Goal: Task Accomplishment & Management: Use online tool/utility

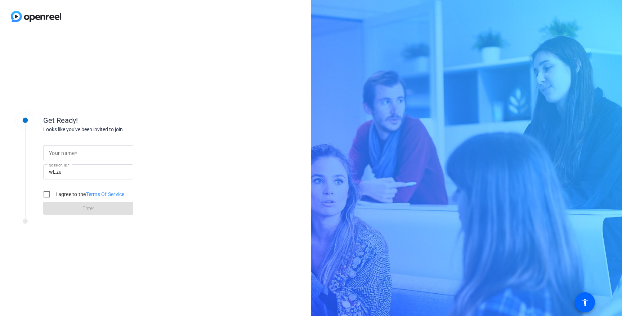
click at [56, 154] on mat-label "Your name" at bounding box center [62, 153] width 26 height 6
click at [56, 154] on input "Your name" at bounding box center [88, 152] width 79 height 9
type input "Sam Barnes"
click at [41, 194] on input "I agree to the Terms Of Service" at bounding box center [47, 194] width 14 height 14
checkbox input "true"
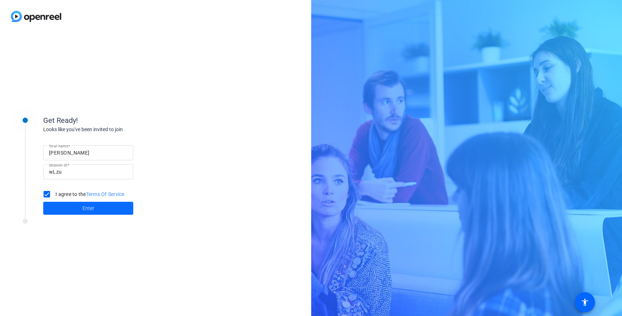
click at [59, 205] on span at bounding box center [88, 208] width 90 height 17
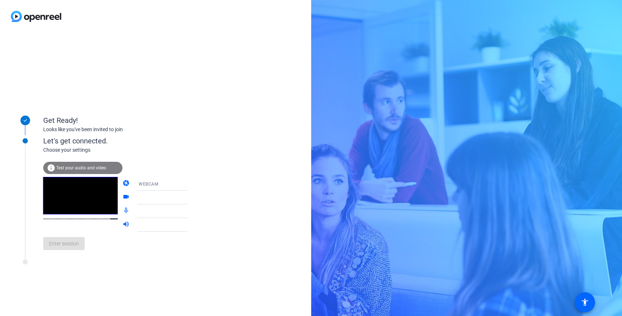
click at [180, 197] on div at bounding box center [167, 195] width 69 height 8
click at [190, 210] on icon at bounding box center [194, 211] width 9 height 9
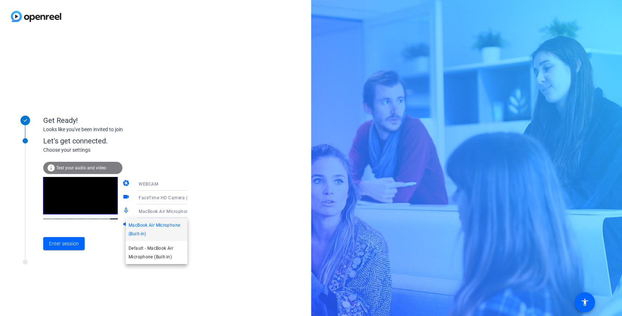
click at [171, 229] on span "MacBook Air Microphone (Built-in)" at bounding box center [157, 229] width 56 height 17
click at [190, 198] on icon at bounding box center [194, 197] width 9 height 9
click at [210, 197] on div at bounding box center [311, 158] width 622 height 316
click at [51, 168] on mat-icon "info" at bounding box center [51, 167] width 9 height 9
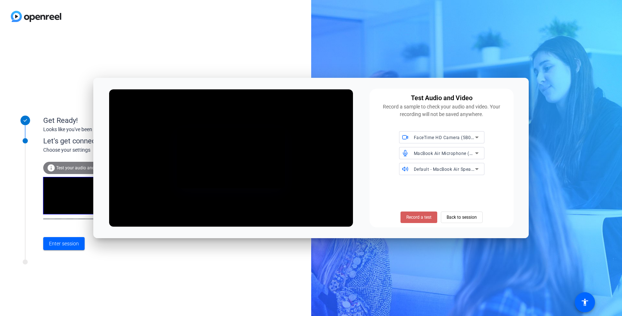
click at [418, 215] on span "Record a test" at bounding box center [418, 217] width 25 height 6
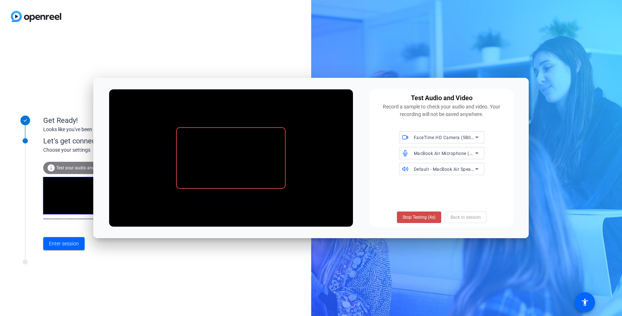
click at [417, 216] on span "Stop Testing (4s)" at bounding box center [419, 217] width 33 height 6
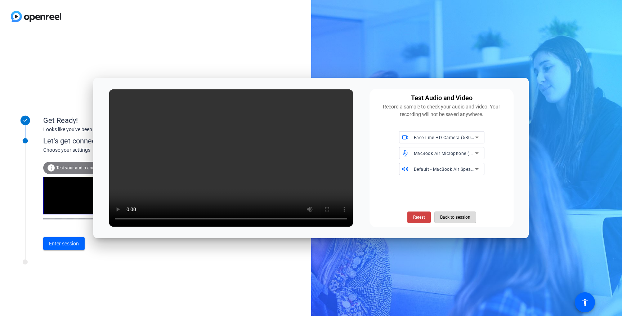
click at [449, 218] on span "Back to session" at bounding box center [455, 217] width 30 height 14
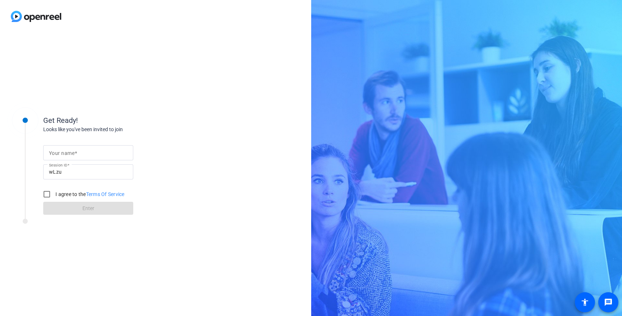
click at [87, 153] on input "Your name" at bounding box center [88, 152] width 79 height 9
type input "[PERSON_NAME]"
click at [49, 194] on input "I agree to the Terms Of Service" at bounding box center [47, 194] width 14 height 14
checkbox input "true"
click at [61, 206] on span at bounding box center [88, 208] width 90 height 17
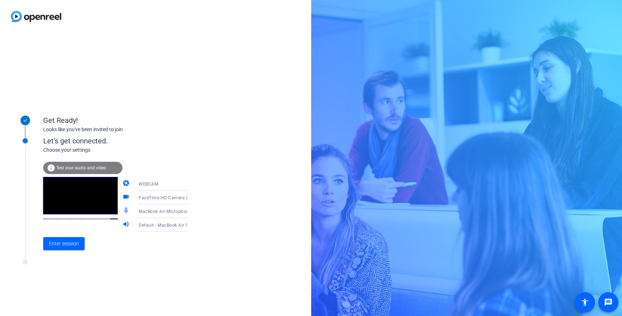
click at [72, 167] on span "Test your audio and video" at bounding box center [81, 167] width 50 height 5
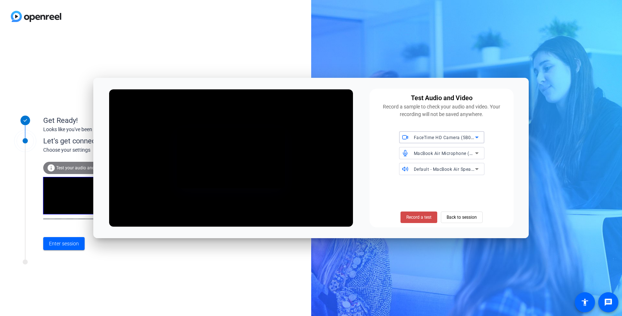
click at [414, 215] on span "Record a test" at bounding box center [418, 217] width 25 height 6
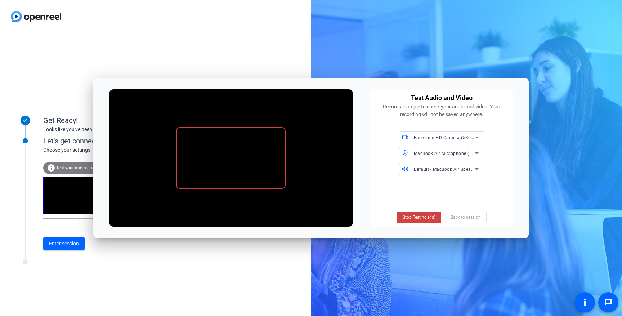
click at [414, 215] on span "Stop Testing (4s)" at bounding box center [419, 217] width 33 height 6
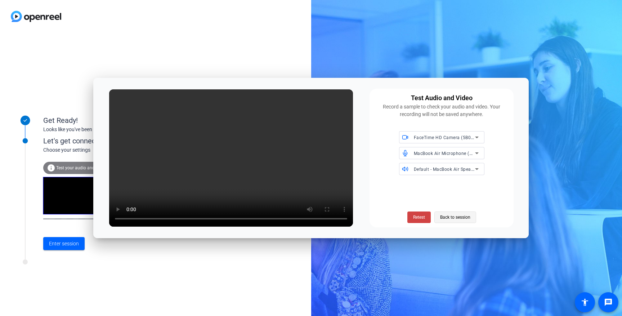
click at [454, 219] on span "Back to session" at bounding box center [455, 217] width 30 height 14
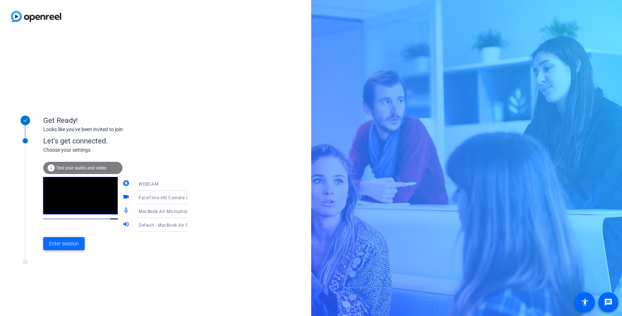
click at [78, 241] on span "Enter session" at bounding box center [64, 244] width 30 height 8
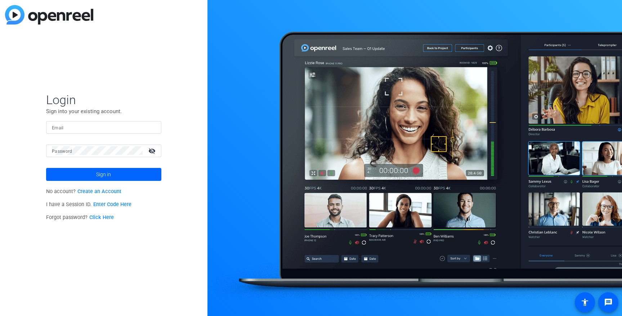
click at [80, 122] on div at bounding box center [104, 127] width 104 height 13
click at [79, 127] on input "Email" at bounding box center [104, 127] width 104 height 9
type input "sam.barnes2@gartner.com"
click at [46, 168] on button "Sign in" at bounding box center [103, 174] width 115 height 13
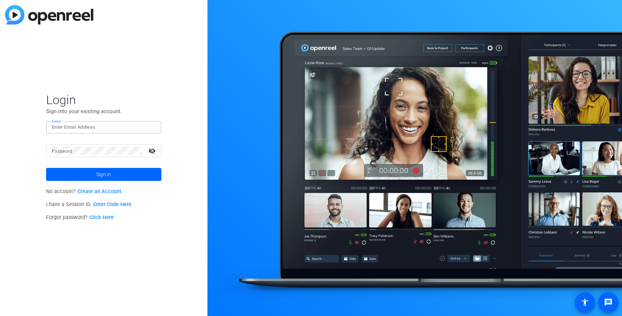
click at [67, 127] on input "Email" at bounding box center [104, 127] width 104 height 9
type input "sam.barnes2@gartner.com"
click at [46, 168] on button "Sign in" at bounding box center [103, 174] width 115 height 13
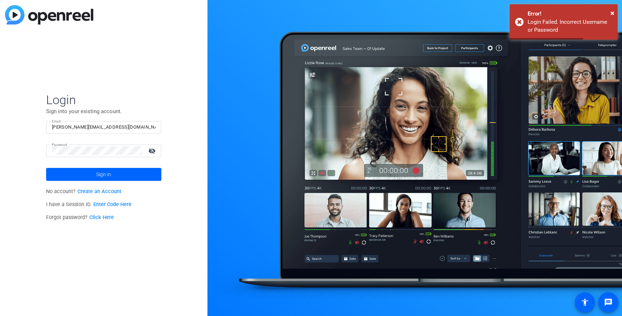
click at [153, 150] on mat-icon "visibility_off" at bounding box center [152, 150] width 17 height 10
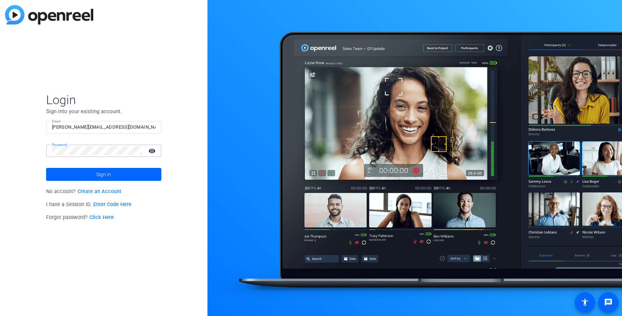
click at [46, 168] on button "Sign in" at bounding box center [103, 174] width 115 height 13
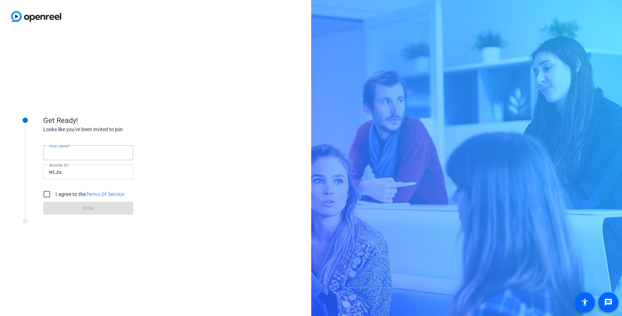
click at [80, 151] on input "Your name" at bounding box center [88, 152] width 79 height 9
type input "[PERSON_NAME]"
click at [46, 194] on input "I agree to the Terms Of Service" at bounding box center [47, 194] width 14 height 14
checkbox input "true"
click at [65, 206] on span at bounding box center [88, 208] width 90 height 17
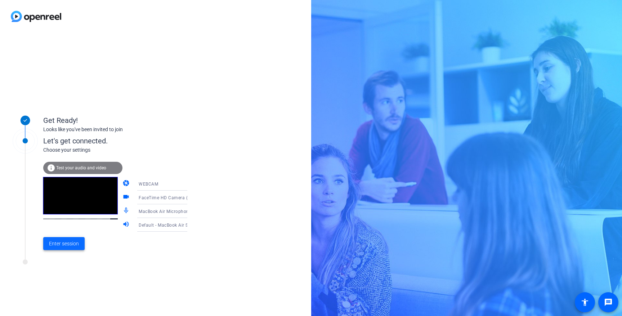
click at [67, 242] on span "Enter session" at bounding box center [64, 244] width 30 height 8
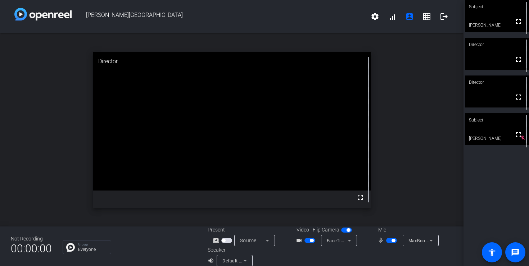
click at [309, 240] on span "button" at bounding box center [310, 240] width 11 height 5
click at [391, 241] on button "button" at bounding box center [391, 240] width 11 height 5
